Goal: Task Accomplishment & Management: Manage account settings

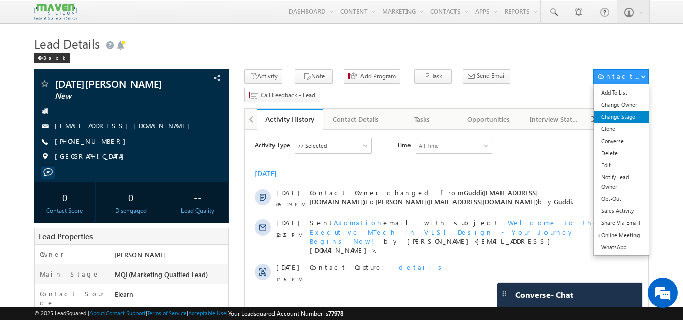
click at [627, 121] on link "Change Stage" at bounding box center [620, 117] width 55 height 12
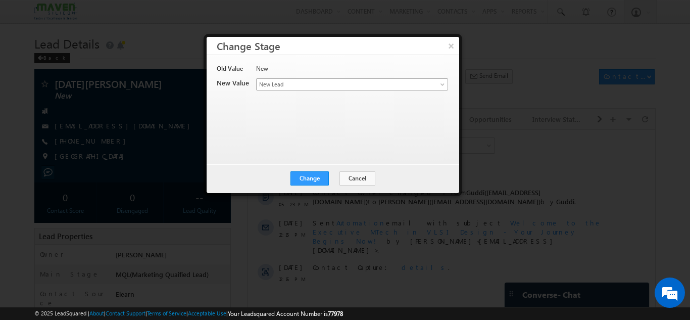
click at [329, 84] on span "New Lead" at bounding box center [336, 84] width 158 height 9
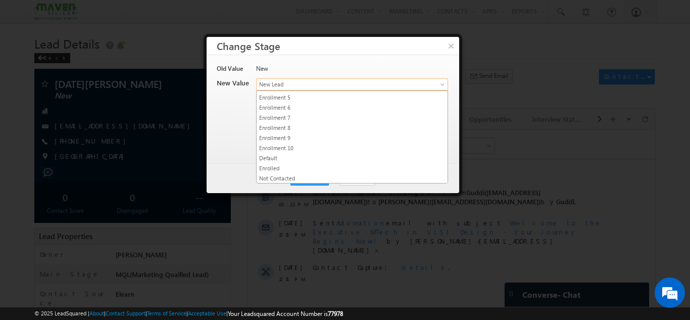
scroll to position [191, 0]
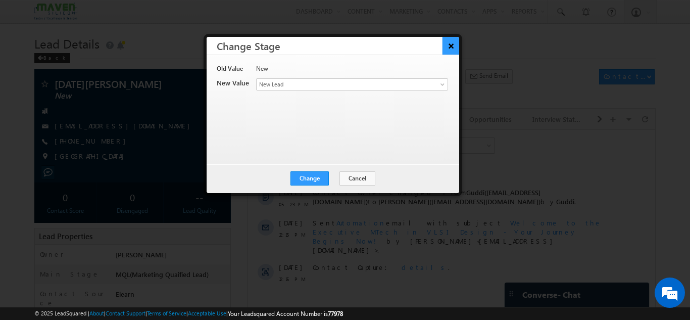
click at [448, 42] on button "×" at bounding box center [451, 46] width 17 height 18
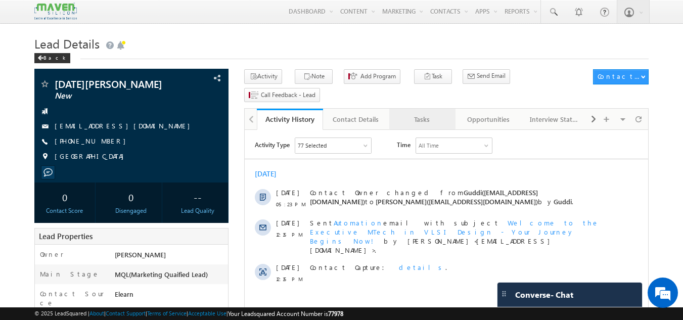
click at [421, 113] on div "Tasks" at bounding box center [421, 119] width 49 height 12
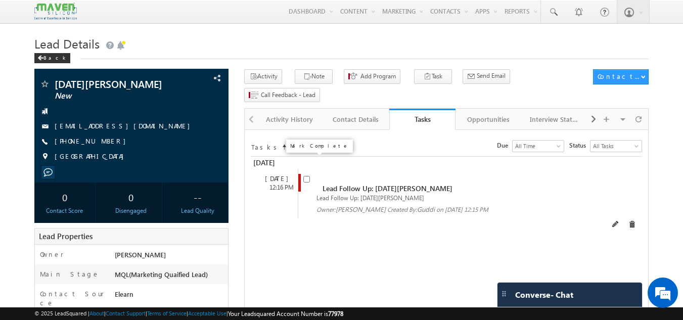
click at [307, 176] on input "checkbox" at bounding box center [306, 179] width 7 height 7
checkbox input "false"
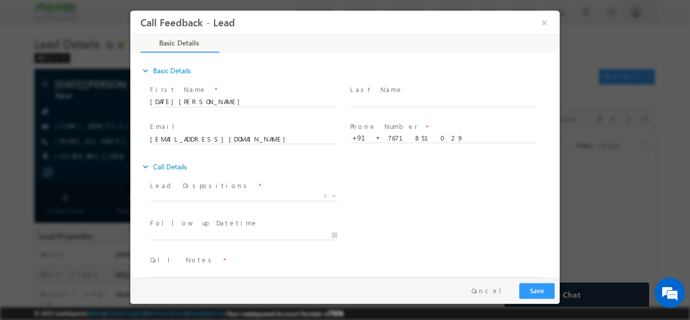
scroll to position [0, 0]
click at [222, 198] on span "X" at bounding box center [244, 195] width 188 height 10
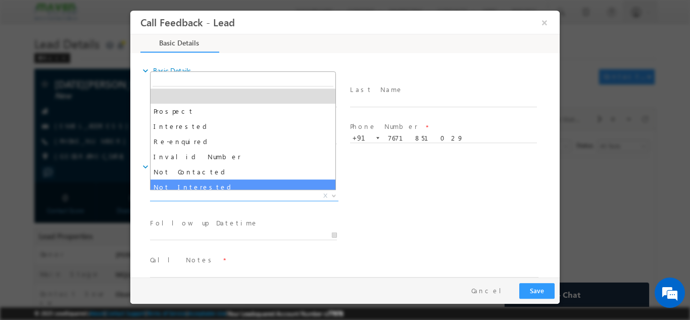
select select "Not Interested"
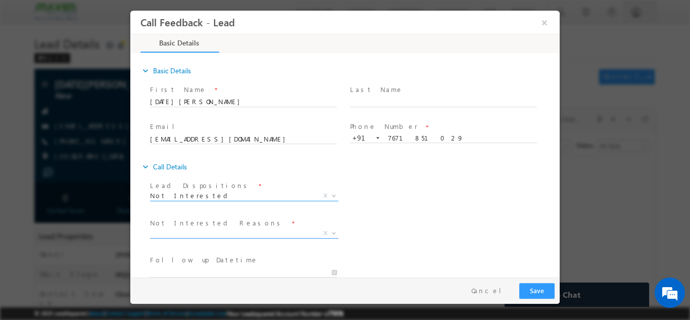
click at [222, 231] on span "X" at bounding box center [244, 233] width 188 height 10
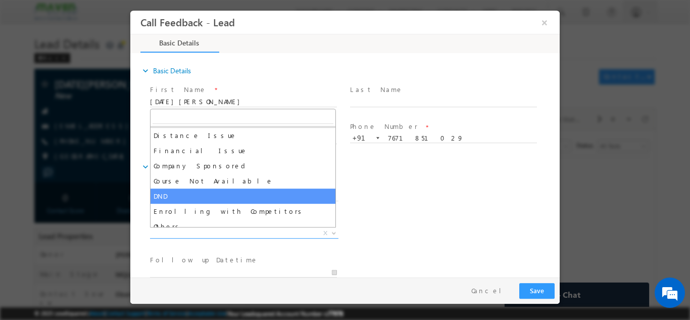
scroll to position [20, 0]
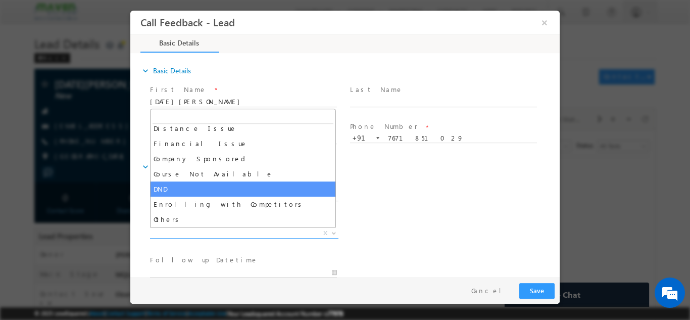
select select "Others"
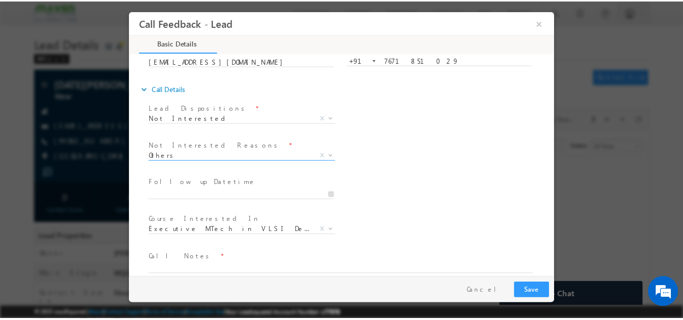
scroll to position [91, 0]
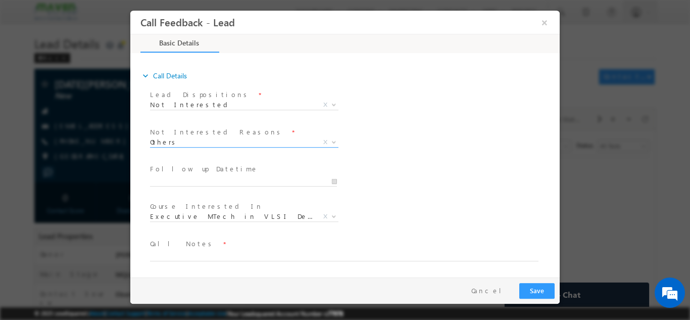
click at [209, 248] on span "Call Notes *" at bounding box center [338, 243] width 377 height 11
click at [211, 248] on span "Call Notes *" at bounding box center [338, 243] width 377 height 11
click at [213, 254] on textarea at bounding box center [344, 255] width 389 height 12
type textarea "4th year cx. Not interested as of now."
click at [530, 284] on button "Save" at bounding box center [536, 290] width 35 height 16
